Goal: Find specific page/section: Find specific page/section

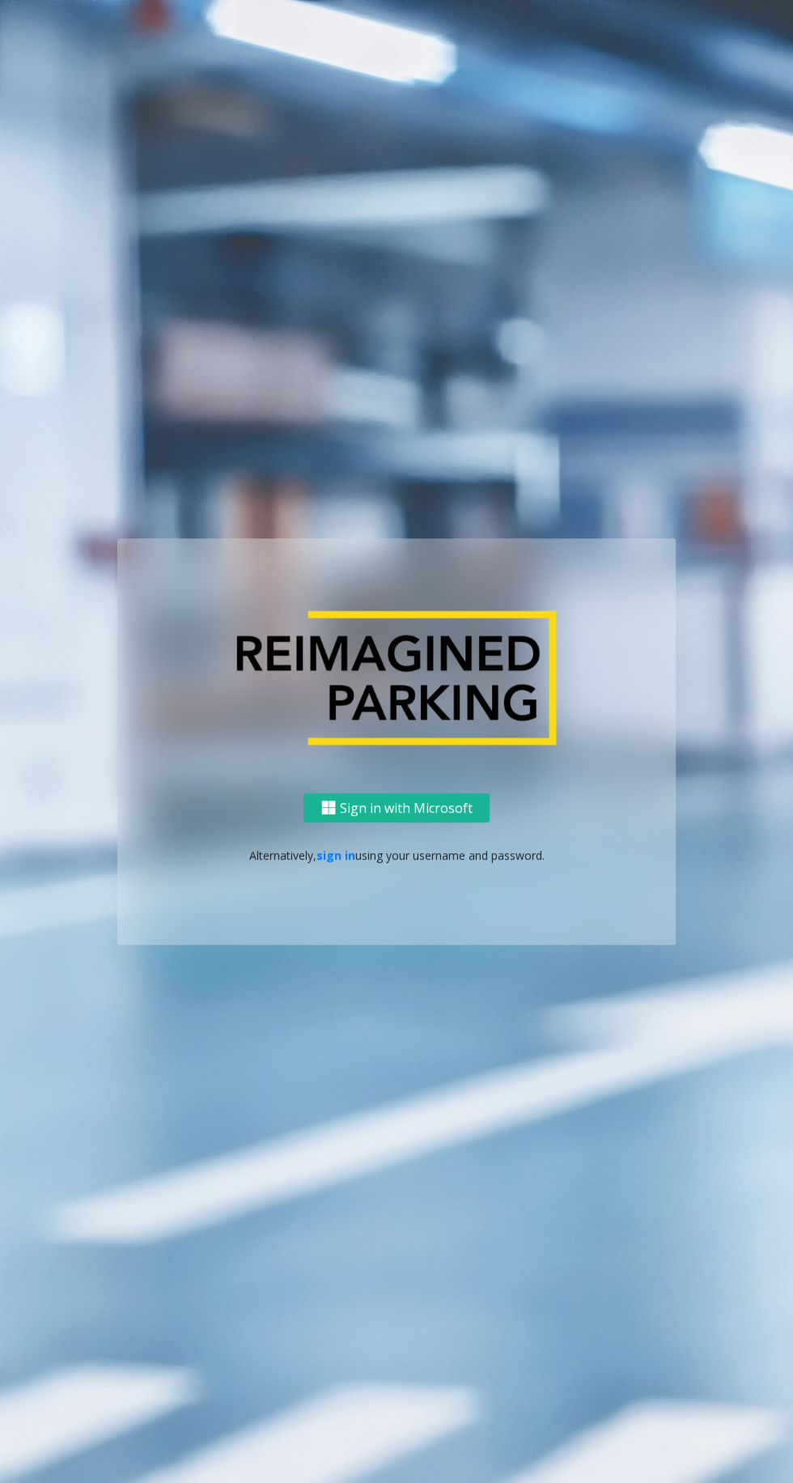
click at [337, 863] on link "sign in" at bounding box center [336, 855] width 39 height 15
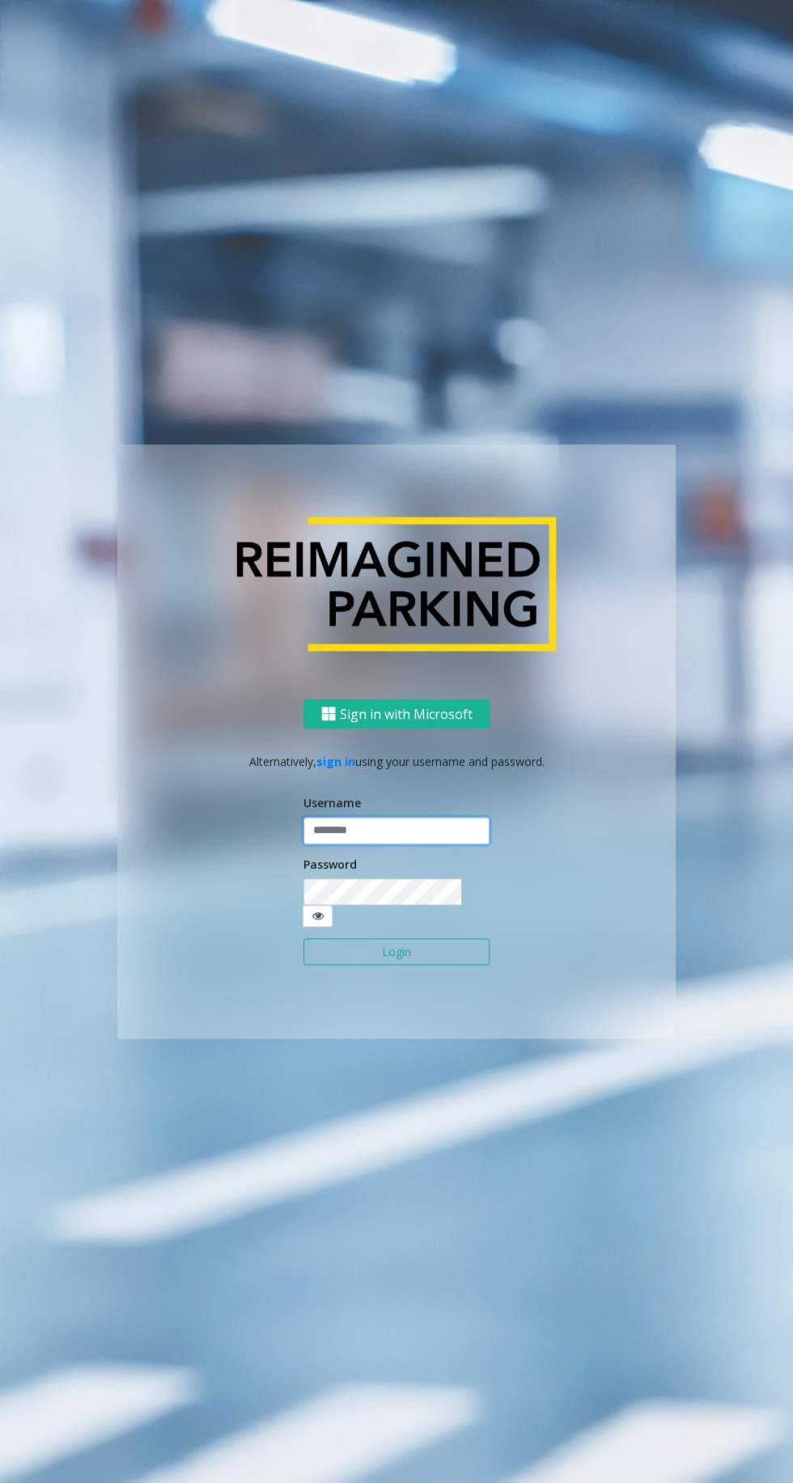
click at [398, 845] on input "text" at bounding box center [397, 831] width 186 height 28
type input "*******"
click at [304, 938] on button "Login" at bounding box center [397, 952] width 186 height 28
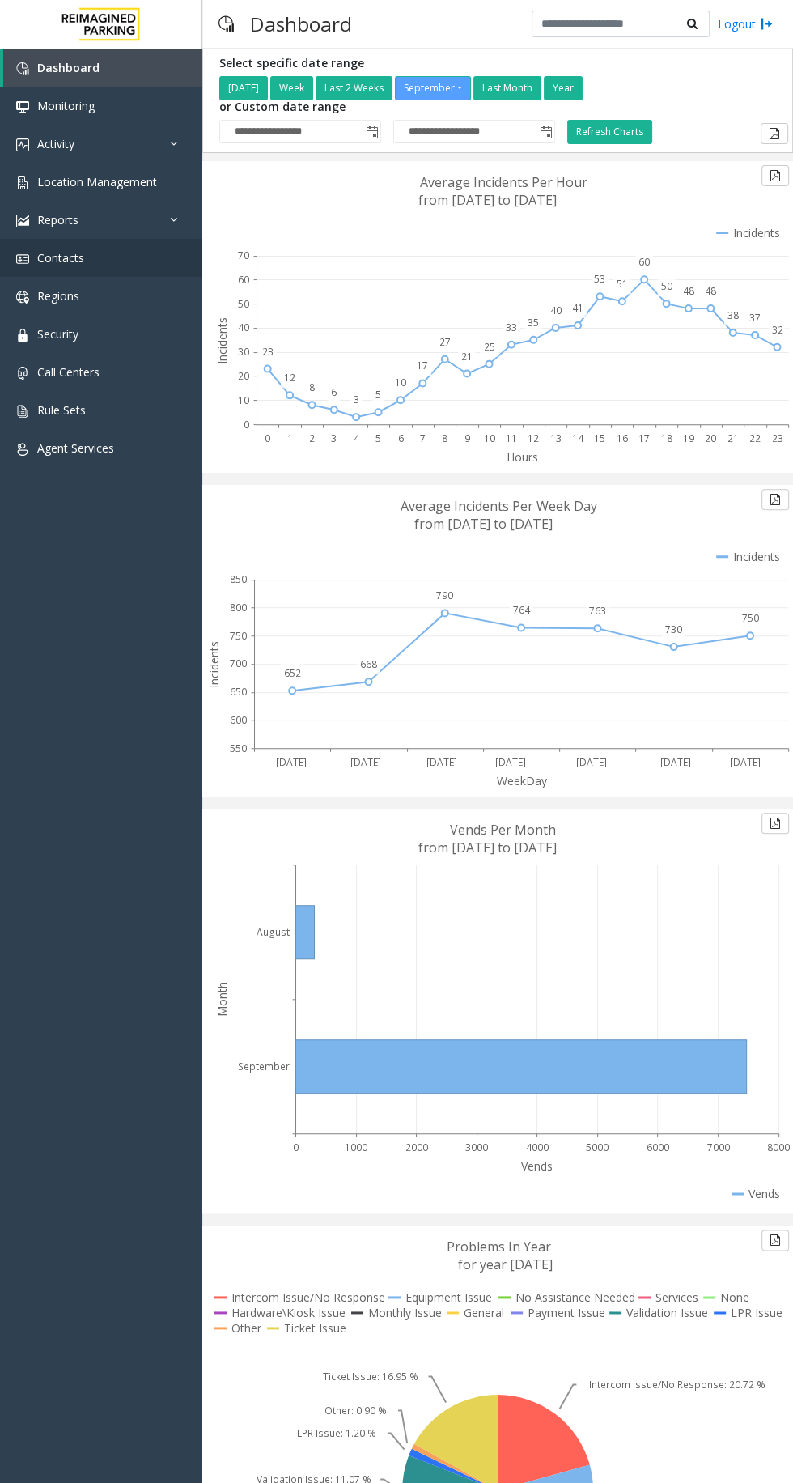
click at [87, 274] on link "Contacts" at bounding box center [101, 258] width 202 height 38
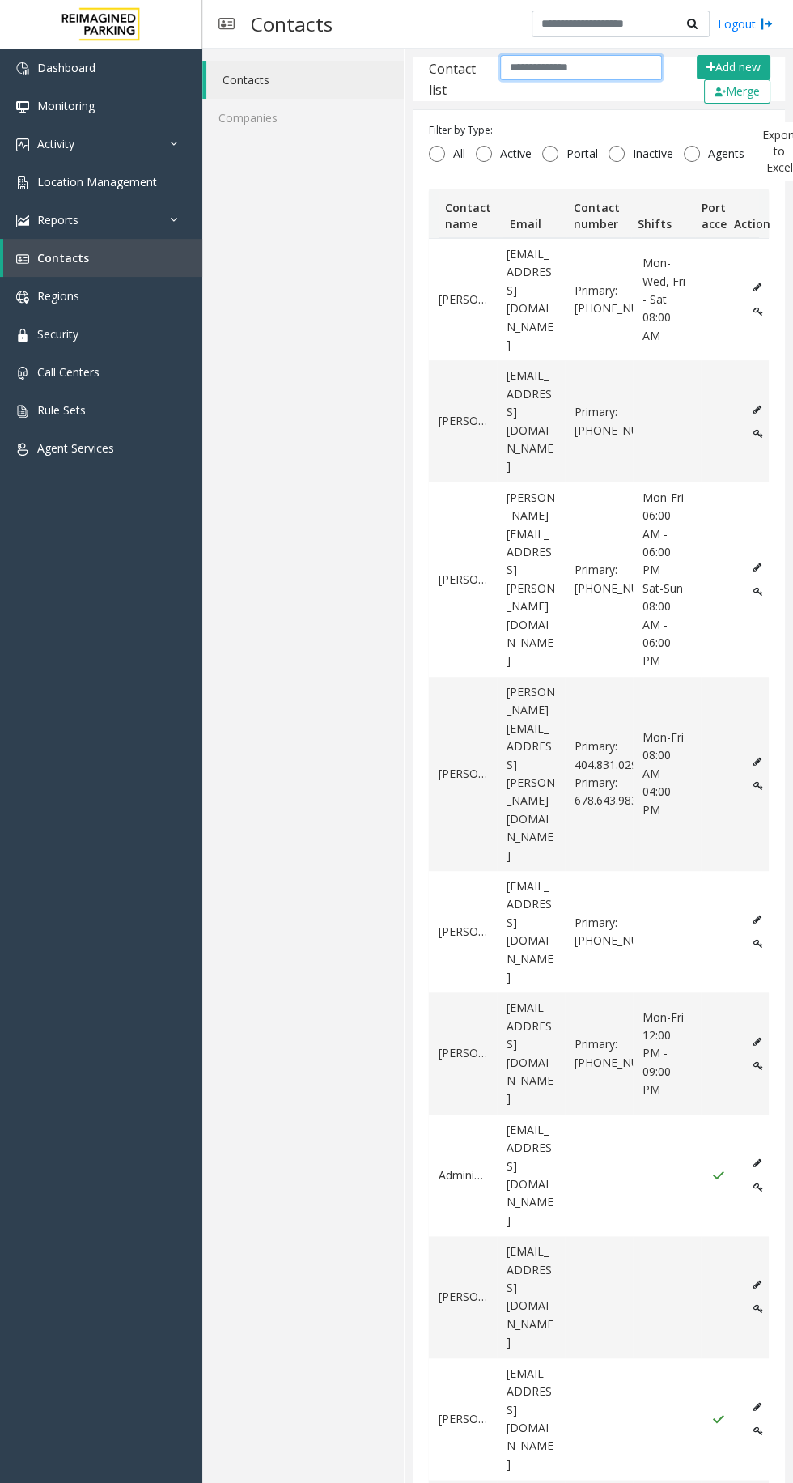
click at [577, 65] on input "text" at bounding box center [581, 67] width 162 height 25
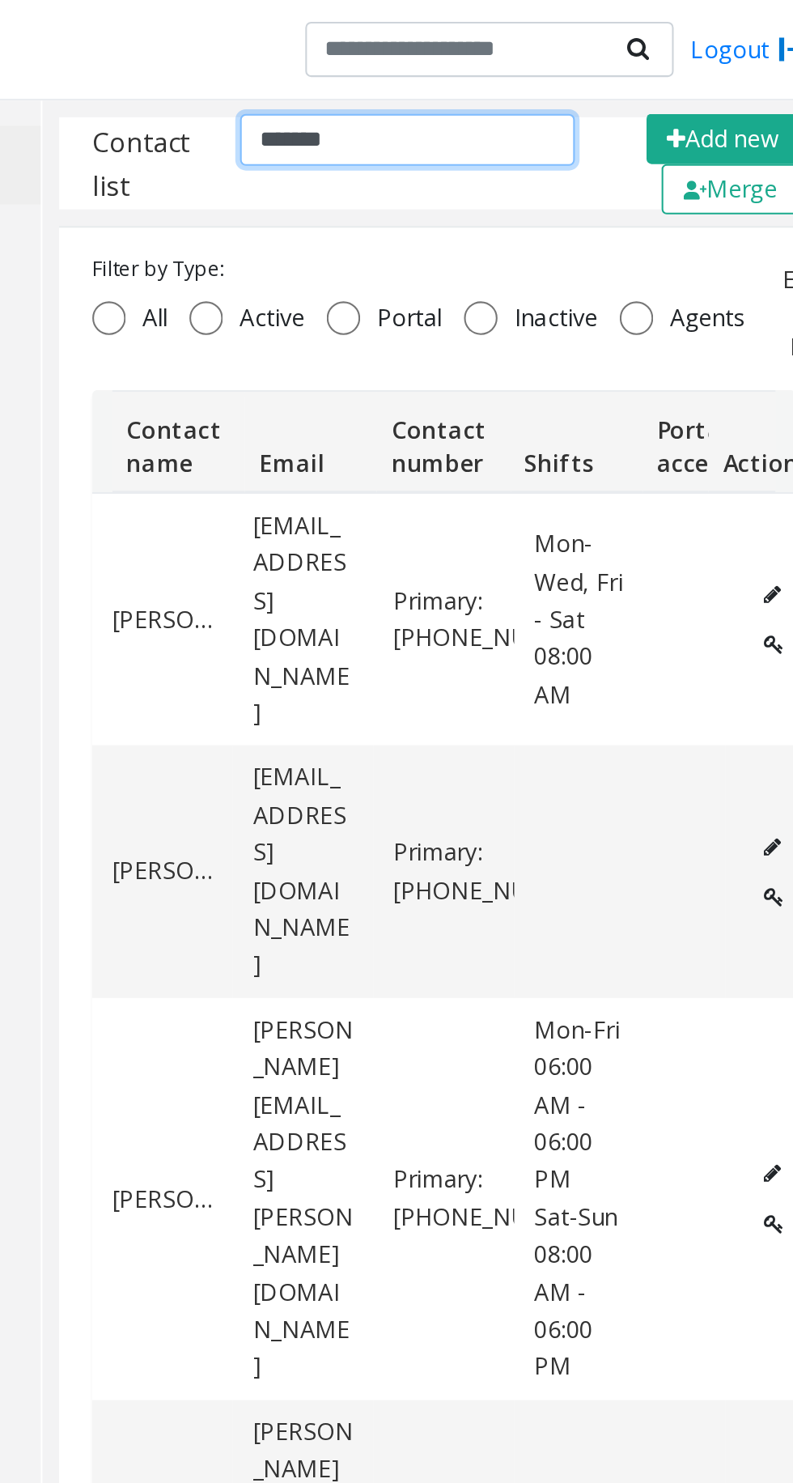
type input "*******"
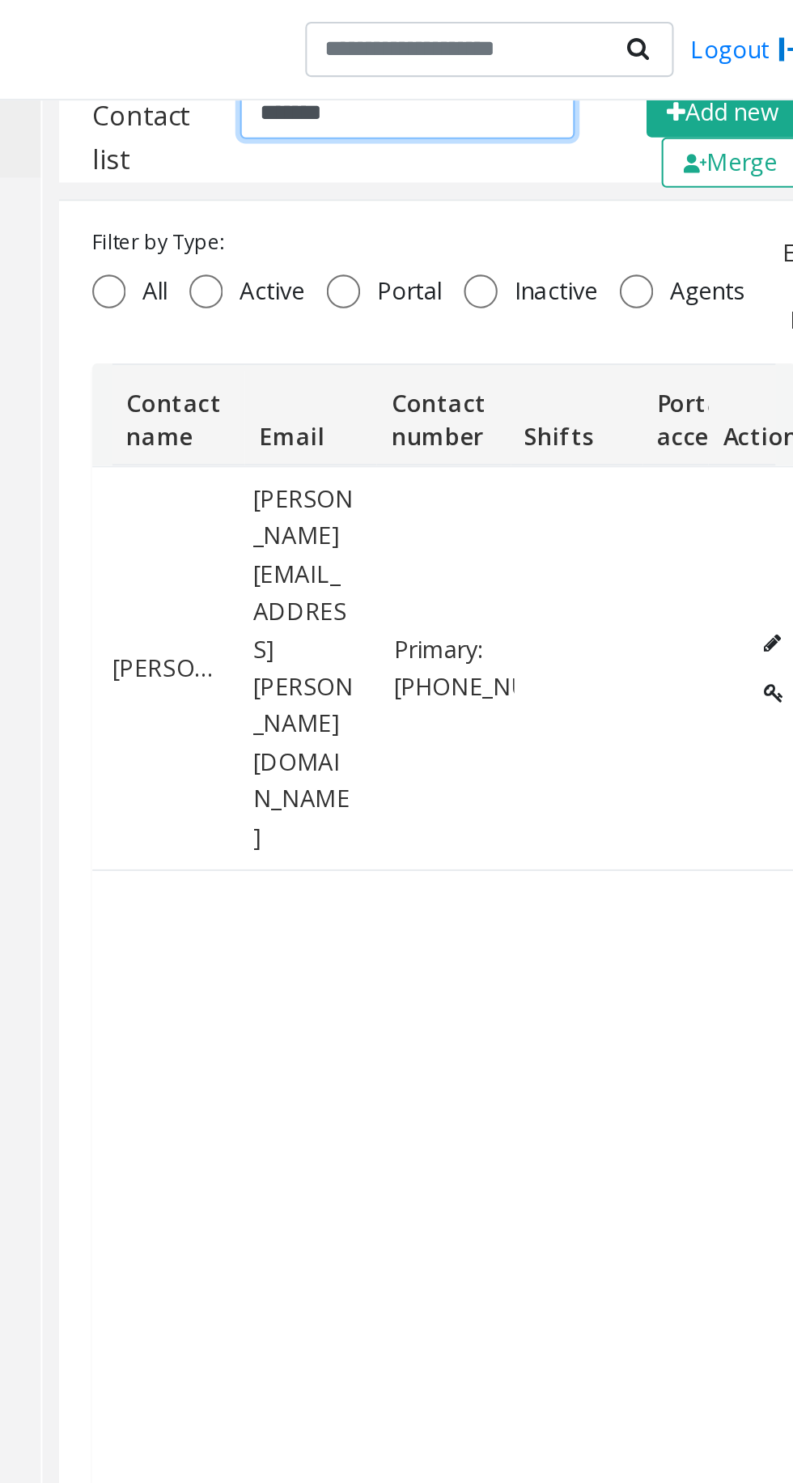
scroll to position [0, 14]
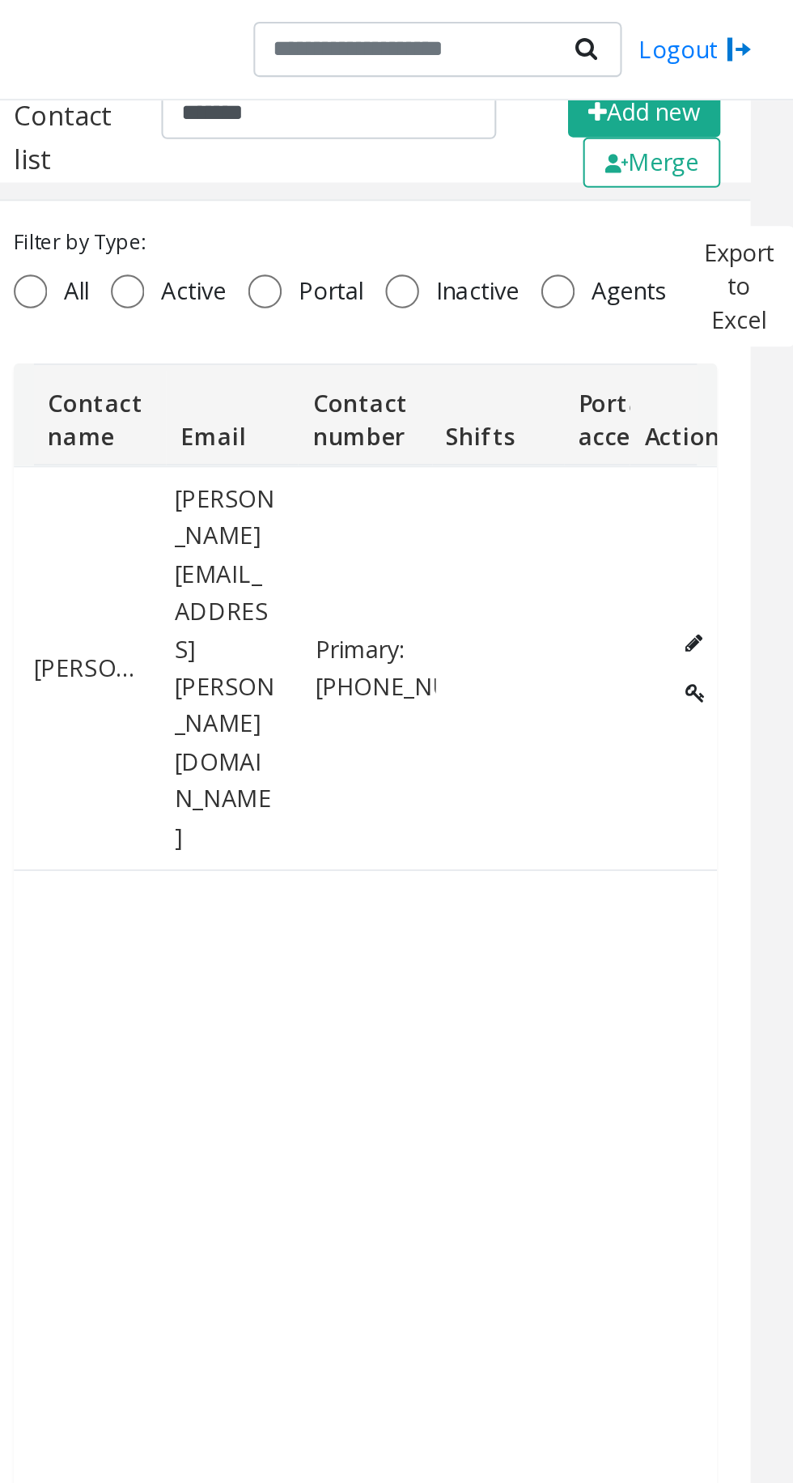
click at [747, 330] on icon "Data table" at bounding box center [746, 335] width 10 height 10
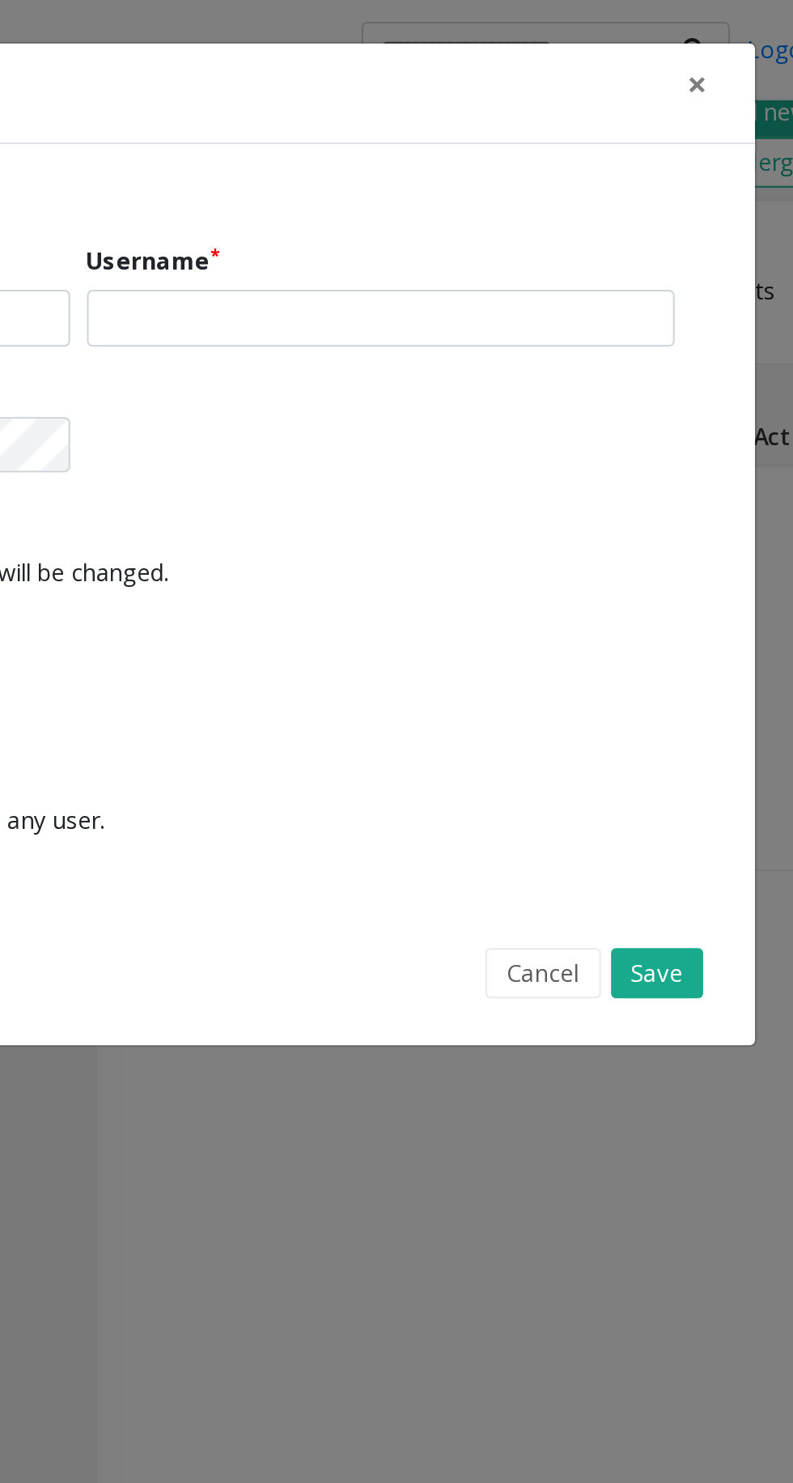
click at [614, 476] on button "Cancel" at bounding box center [620, 470] width 56 height 24
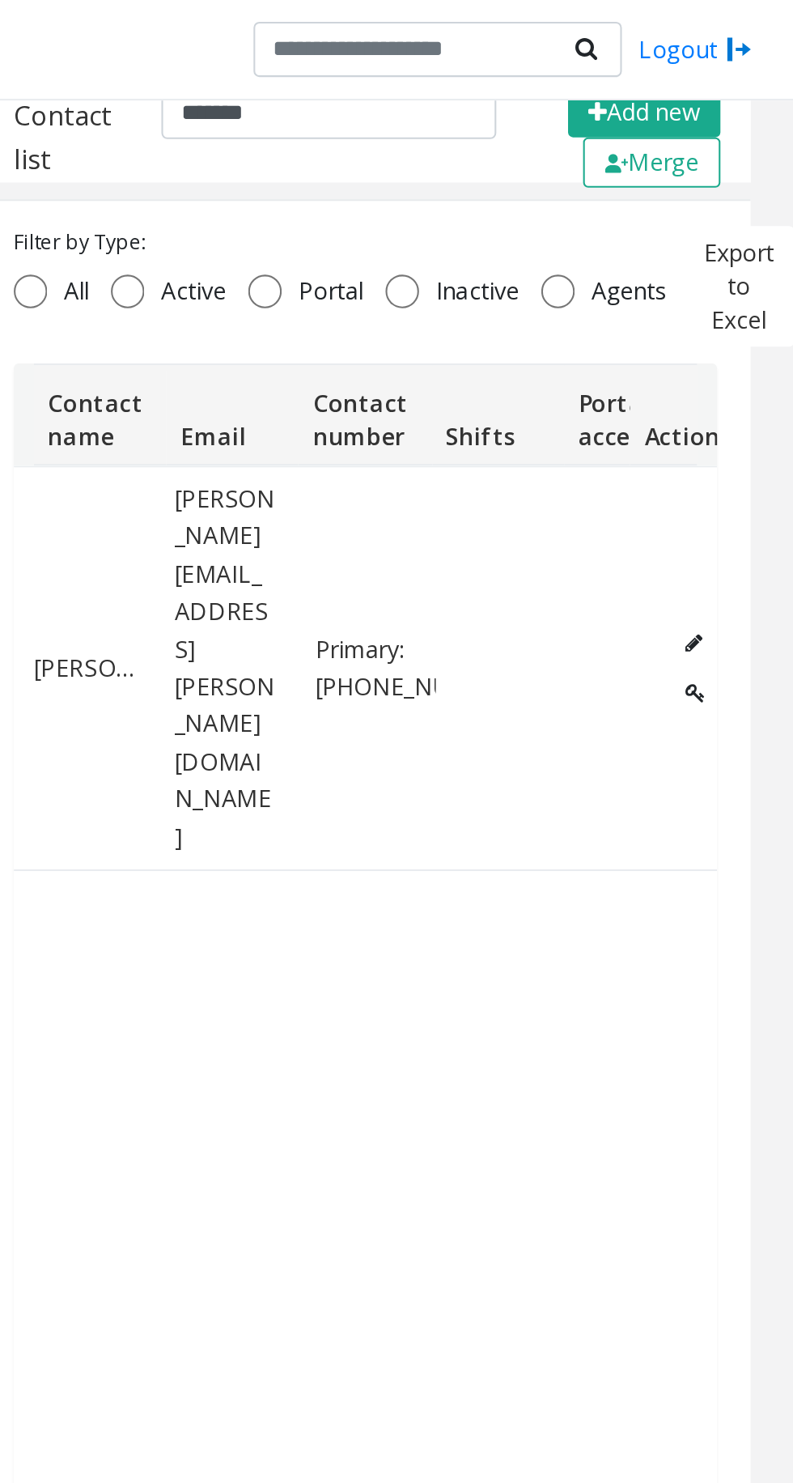
click at [751, 299] on button "Data table" at bounding box center [745, 311] width 26 height 24
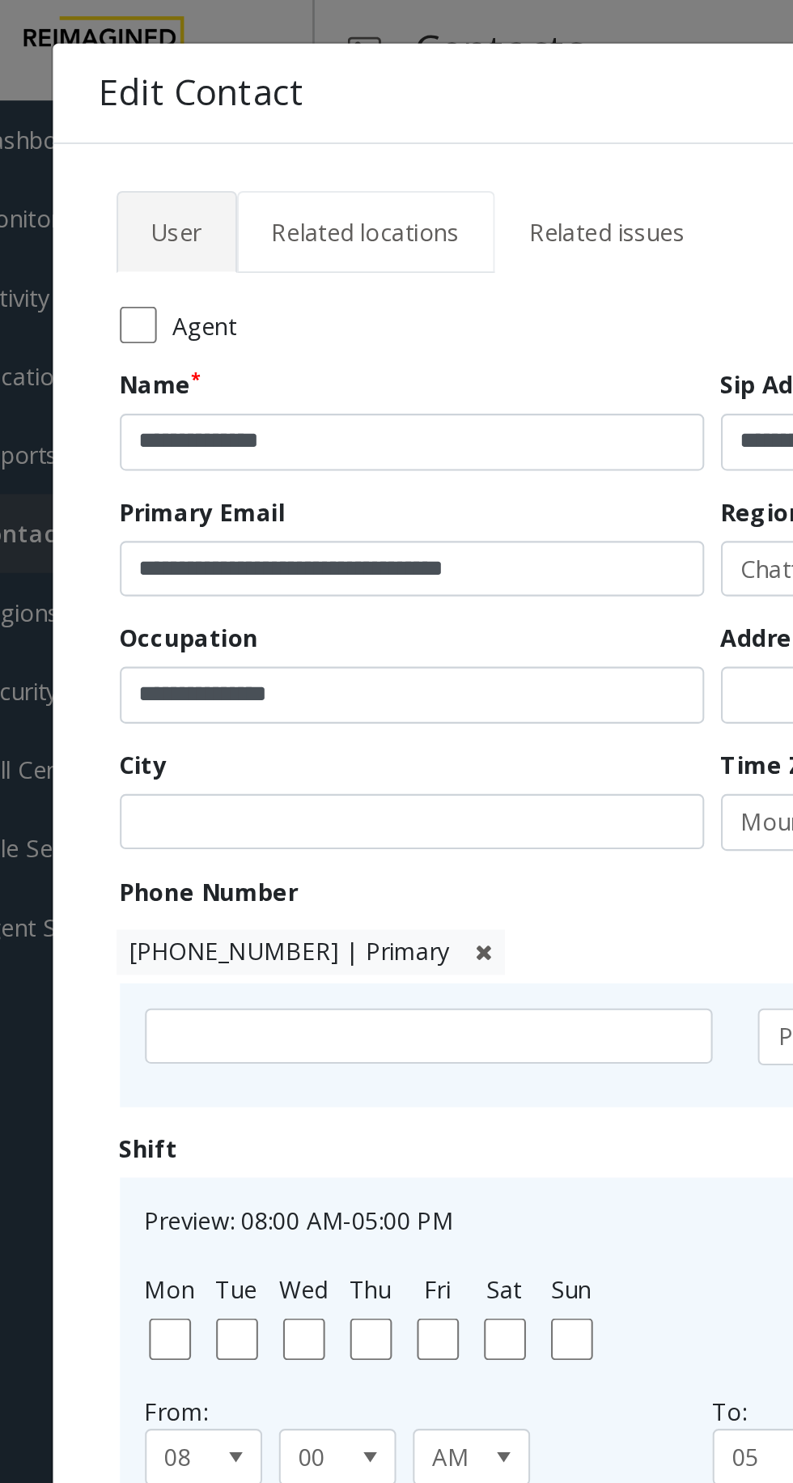
click at [241, 109] on span "Related locations" at bounding box center [227, 111] width 91 height 15
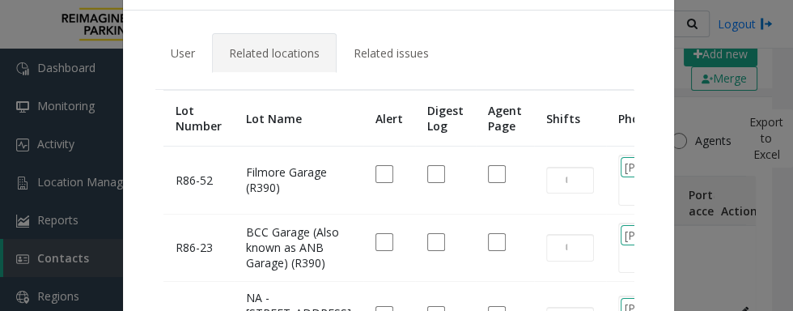
scroll to position [0, 0]
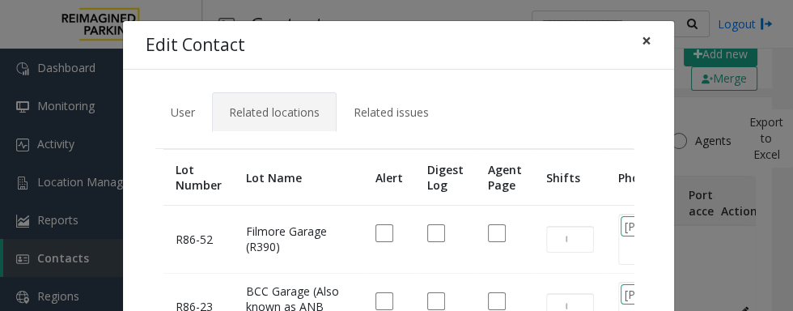
click at [662, 43] on button "×" at bounding box center [647, 41] width 32 height 40
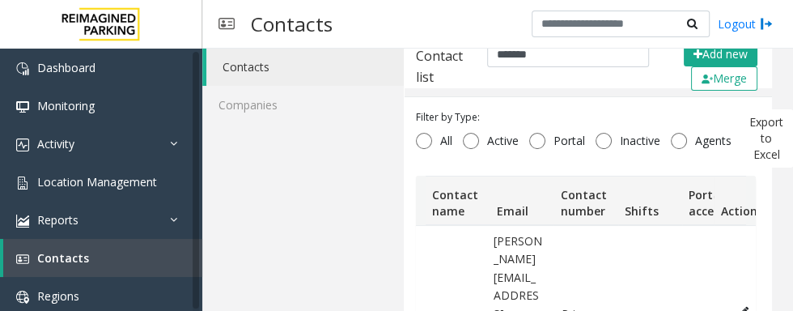
click at [749, 299] on button "Data table" at bounding box center [745, 311] width 26 height 24
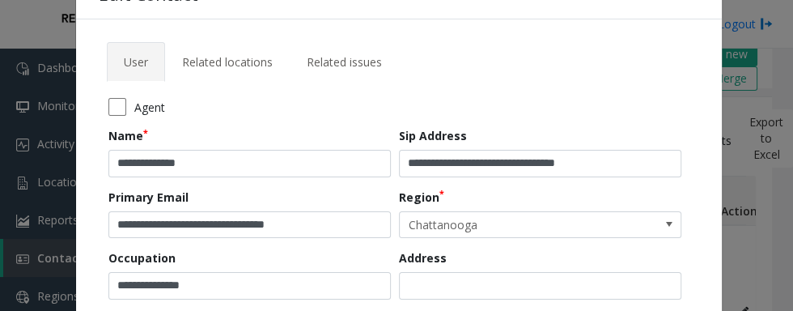
scroll to position [49, 0]
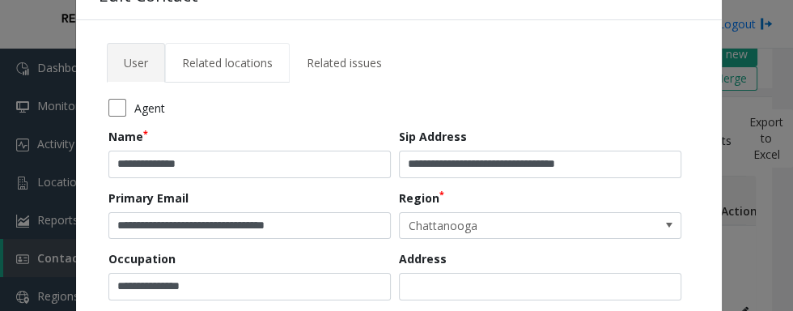
click at [210, 59] on span "Related locations" at bounding box center [227, 62] width 91 height 15
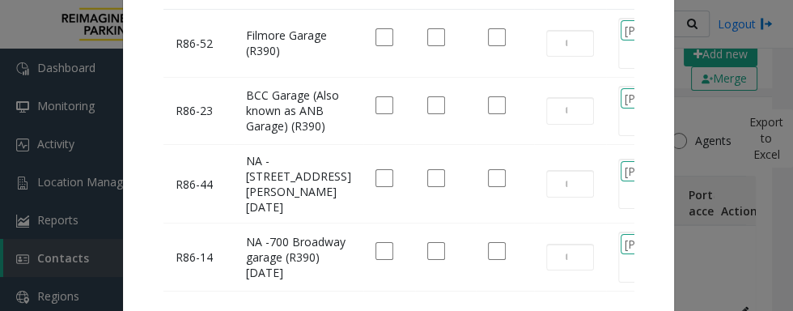
scroll to position [195, 0]
